Goal: Transaction & Acquisition: Book appointment/travel/reservation

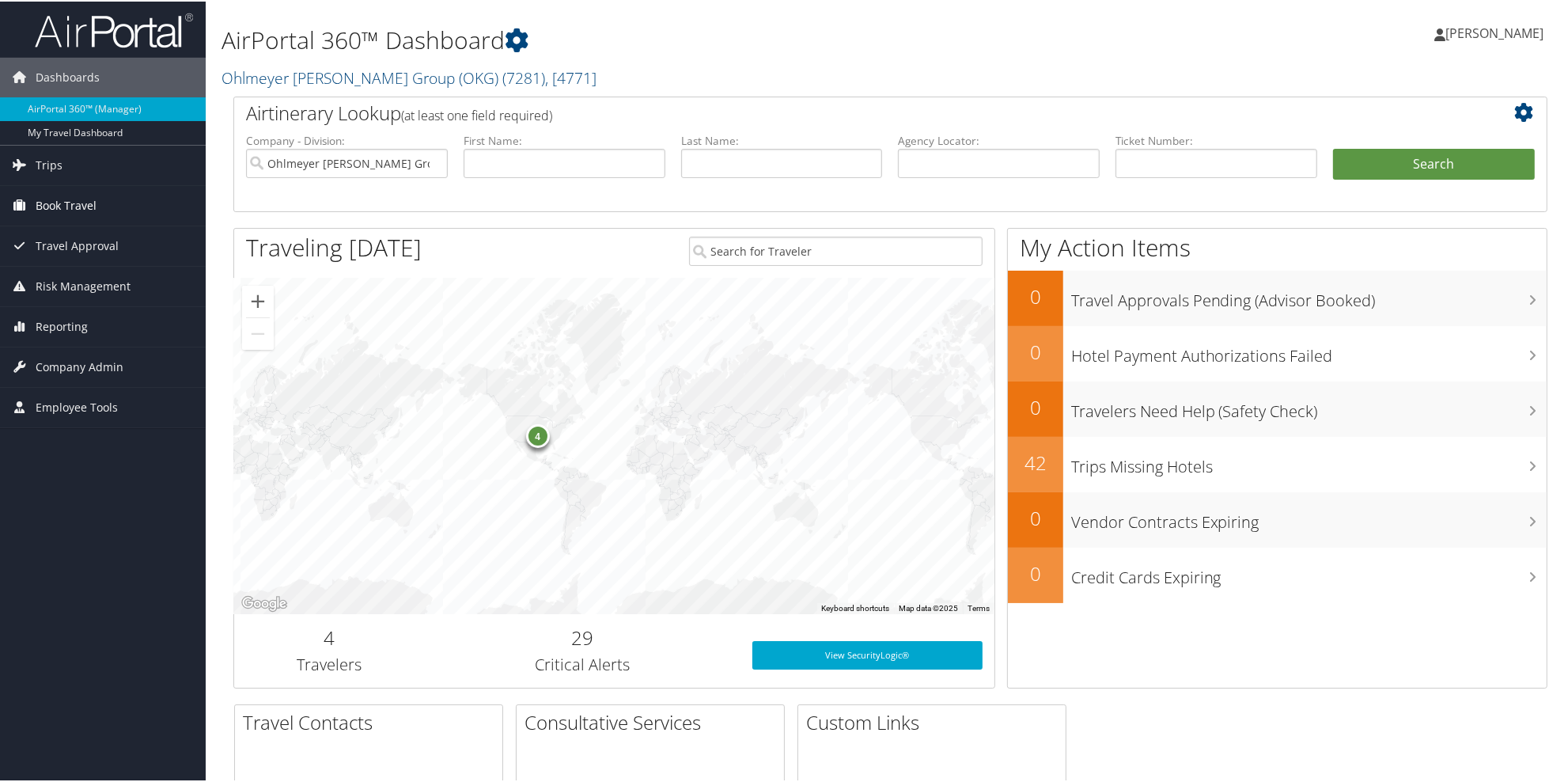
click at [77, 192] on span "Book Travel" at bounding box center [66, 204] width 61 height 40
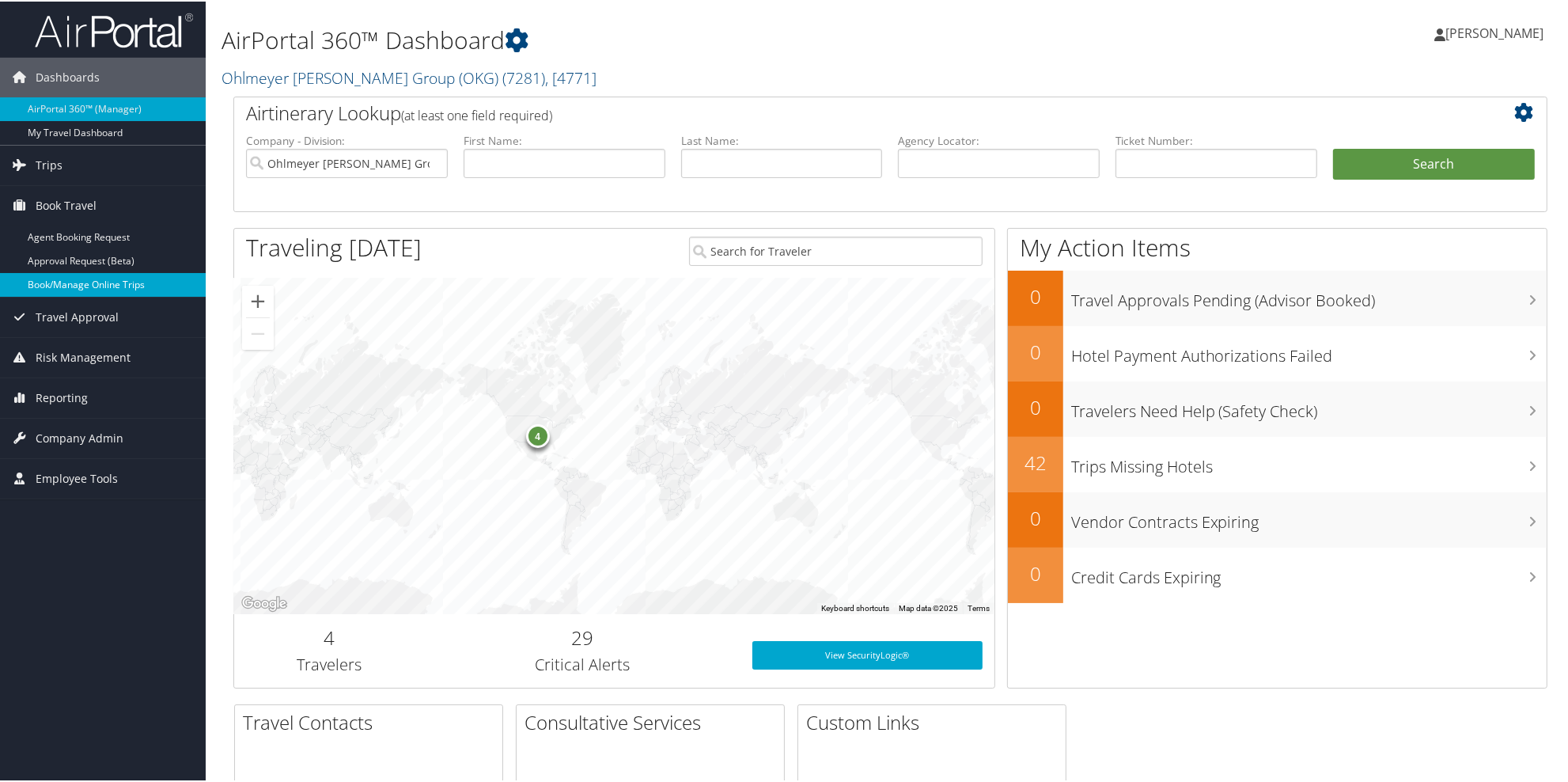
click at [60, 282] on link "Book/Manage Online Trips" at bounding box center [102, 284] width 206 height 24
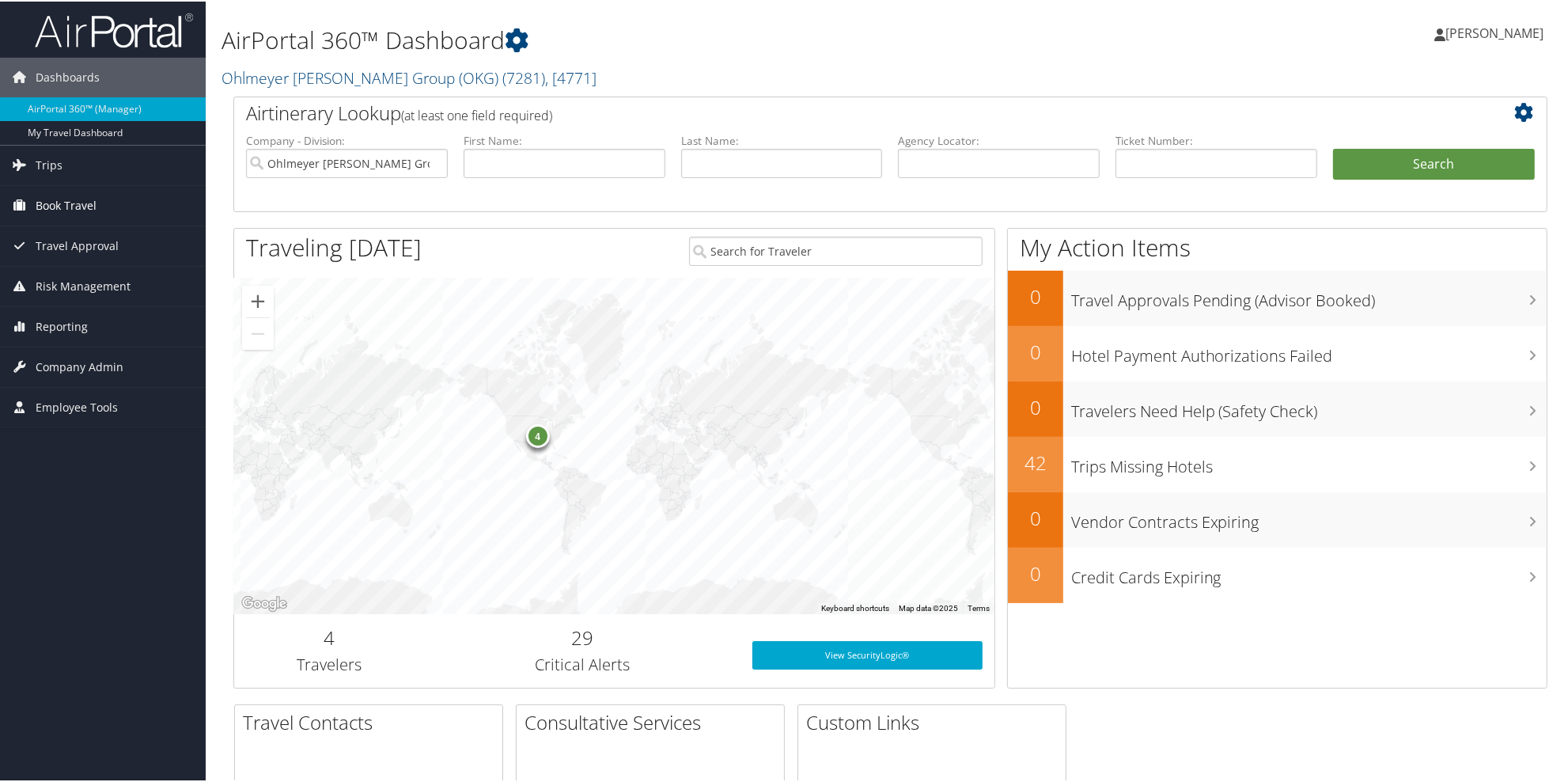
click at [48, 209] on span "Book Travel" at bounding box center [66, 204] width 61 height 40
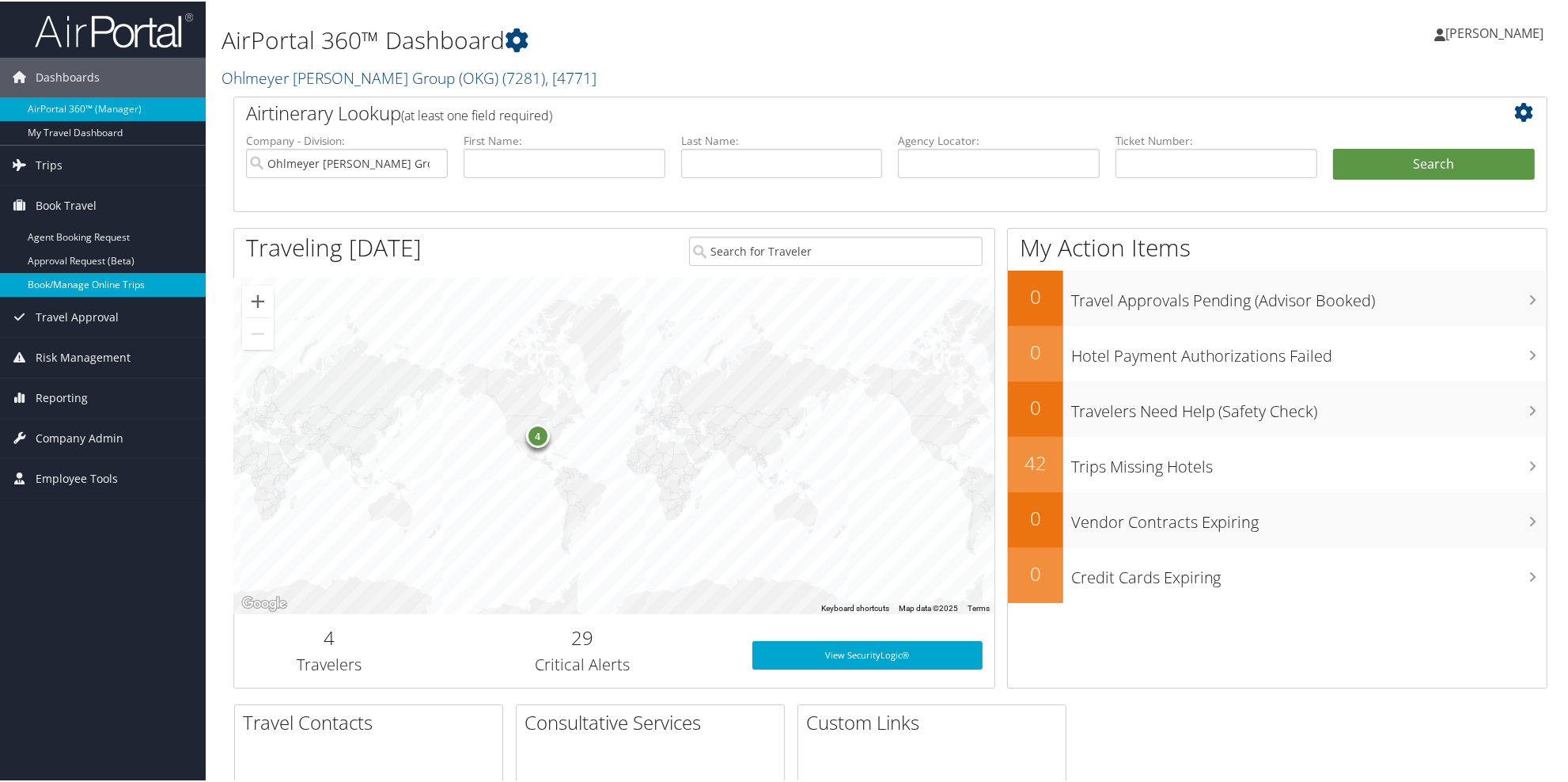
click at [51, 280] on link "Book/Manage Online Trips" at bounding box center [102, 284] width 206 height 24
